Goal: Information Seeking & Learning: Learn about a topic

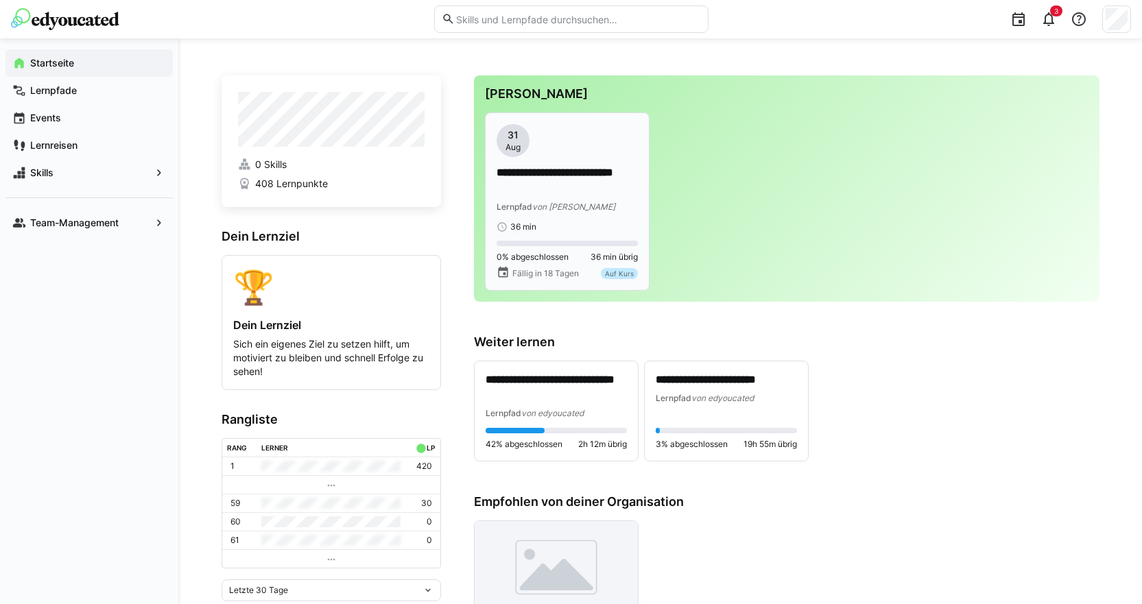
click at [571, 165] on div "**********" at bounding box center [567, 178] width 141 height 108
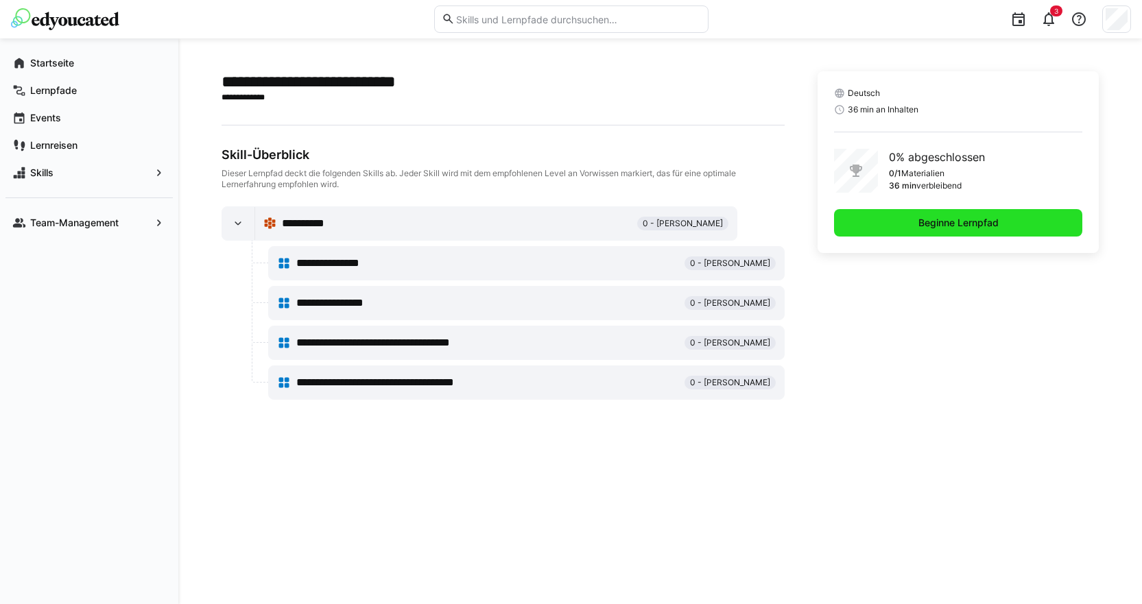
click at [927, 217] on span "Beginne Lernpfad" at bounding box center [959, 223] width 84 height 14
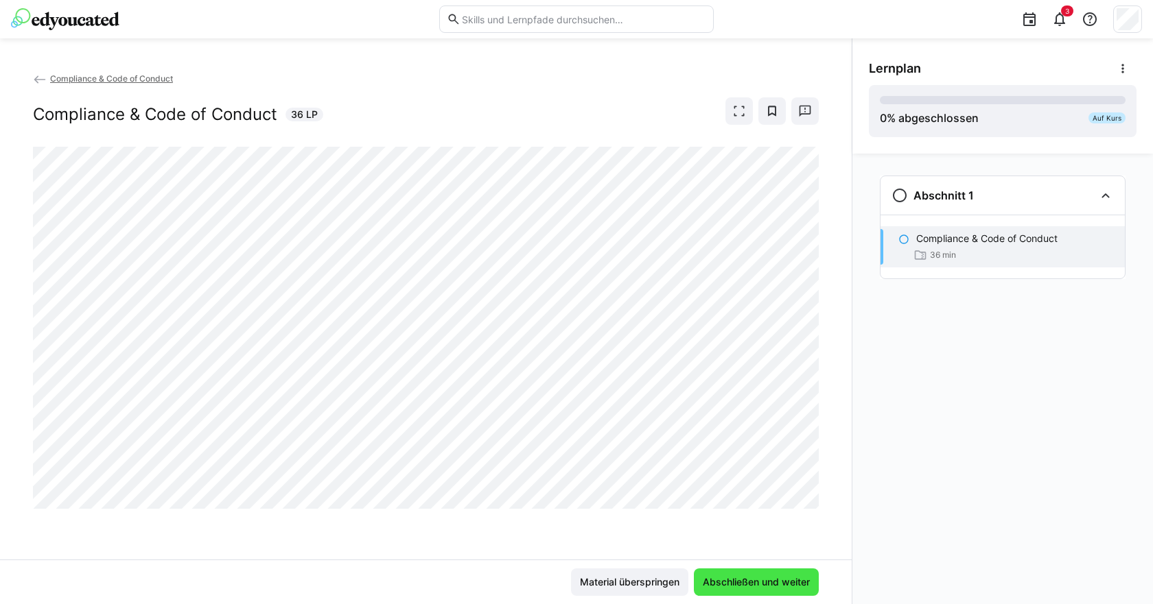
click at [736, 576] on span "Abschließen und weiter" at bounding box center [756, 583] width 111 height 14
click at [740, 115] on eds-icon at bounding box center [739, 111] width 14 height 14
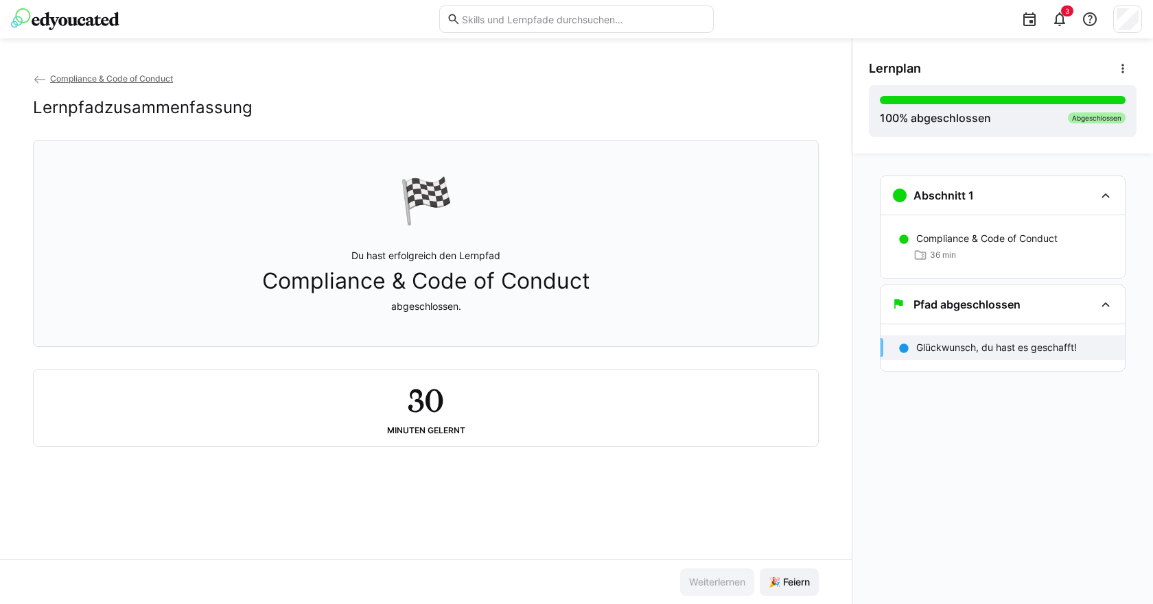
click at [391, 392] on div "30 Minuten gelernt" at bounding box center [426, 408] width 762 height 55
click at [422, 398] on h2 "30" at bounding box center [426, 401] width 36 height 40
click at [1031, 348] on p "Glückwunsch, du hast es geschafft!" at bounding box center [996, 348] width 161 height 14
click at [1048, 121] on div "100 % abgeschlossen Abgeschlossen" at bounding box center [1003, 111] width 246 height 30
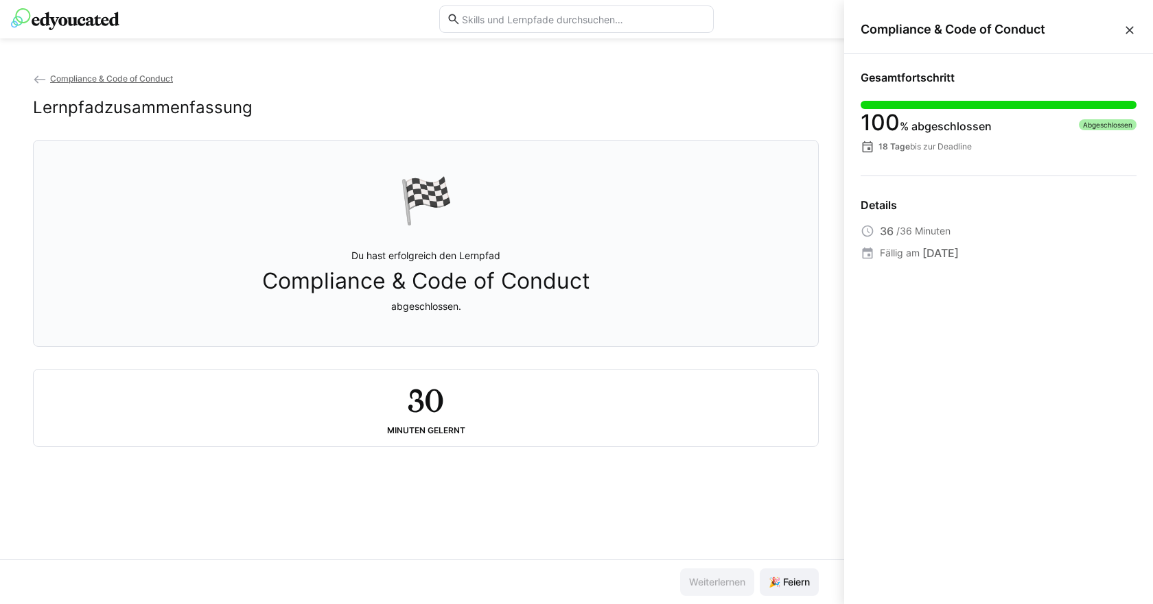
click at [1127, 39] on div "Compliance & Code of Conduct" at bounding box center [998, 29] width 309 height 49
click at [1129, 32] on eds-icon at bounding box center [1130, 30] width 14 height 14
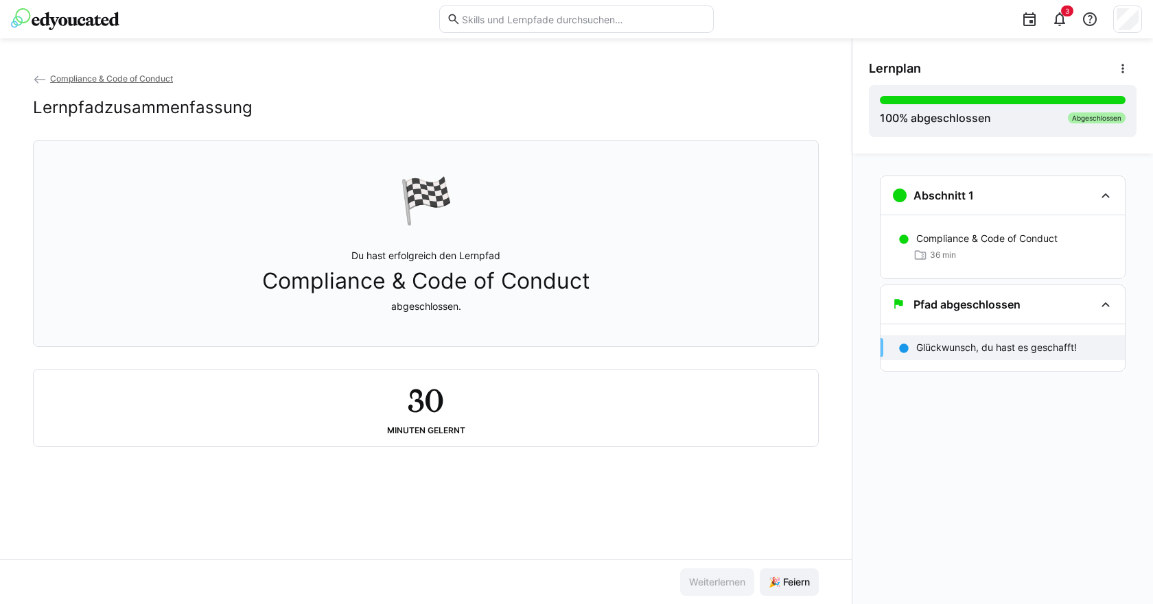
click at [76, 16] on img at bounding box center [65, 19] width 108 height 22
